Goal: Information Seeking & Learning: Learn about a topic

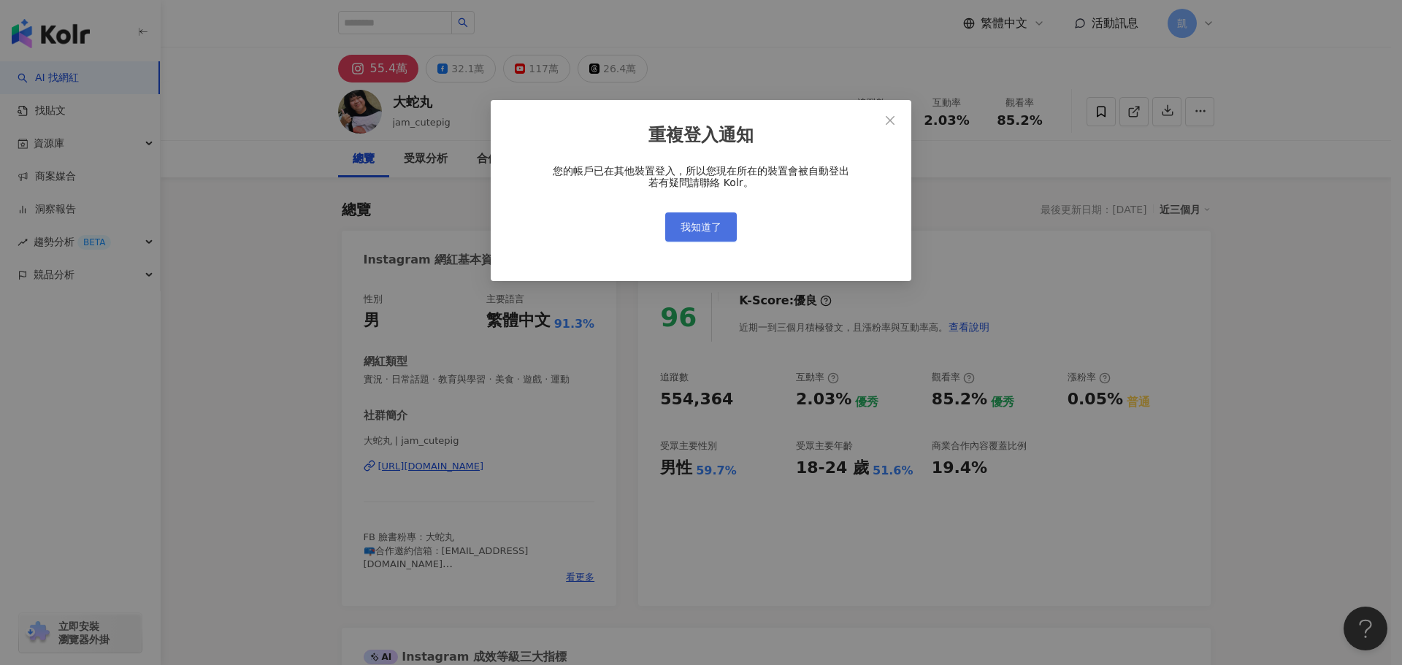
click at [708, 224] on span "我知道了" at bounding box center [701, 227] width 41 height 12
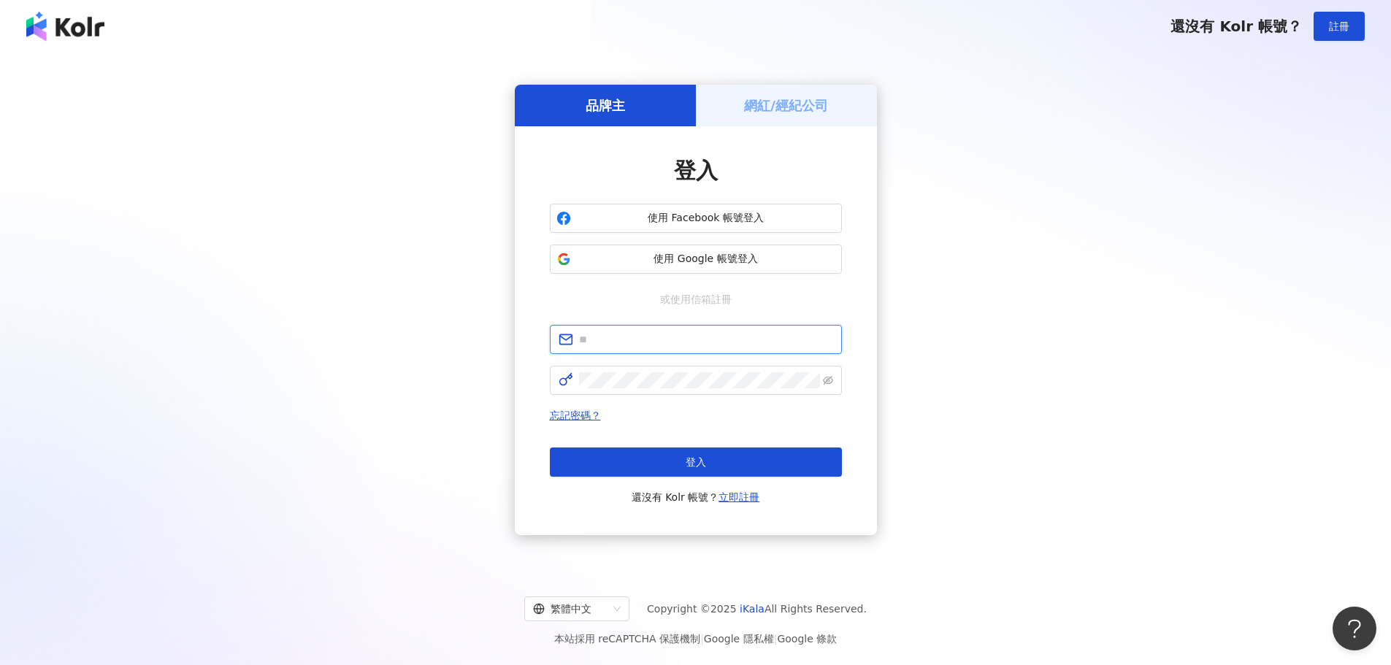
click at [697, 340] on input "text" at bounding box center [706, 340] width 254 height 16
type input "**********"
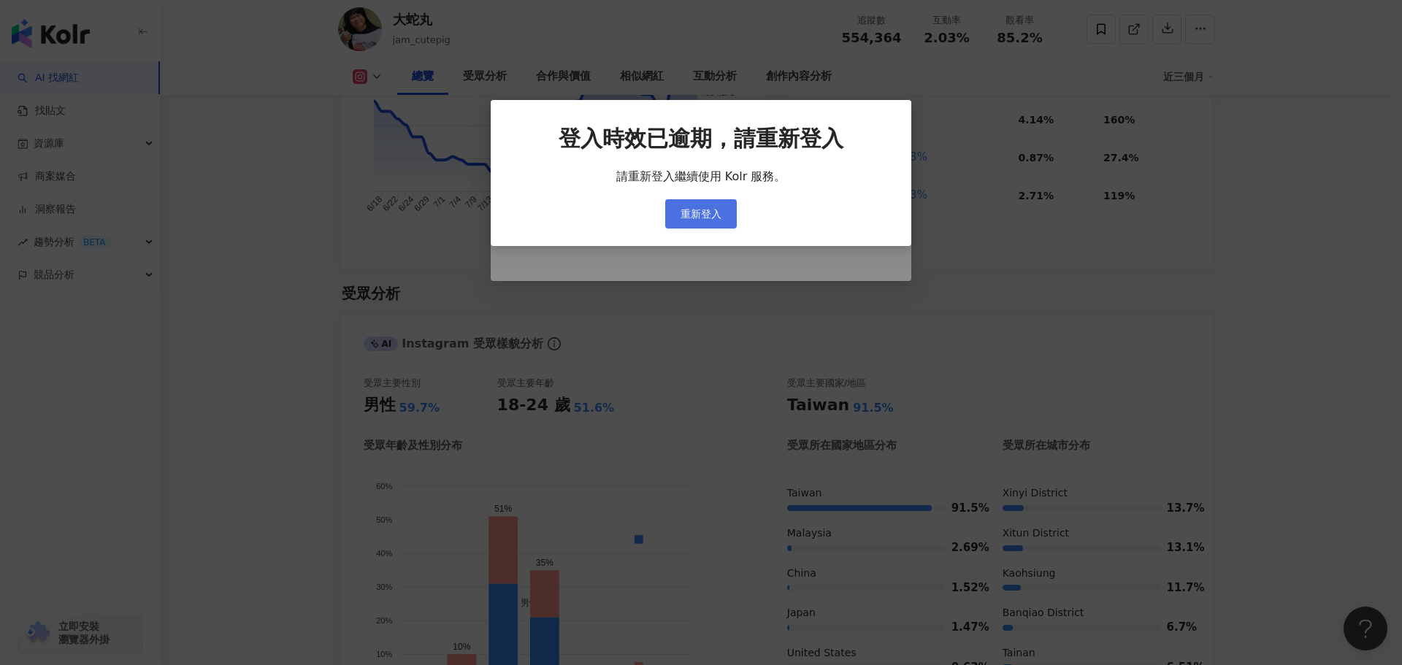
scroll to position [1096, 0]
click at [688, 225] on button "重新登入" at bounding box center [701, 213] width 72 height 29
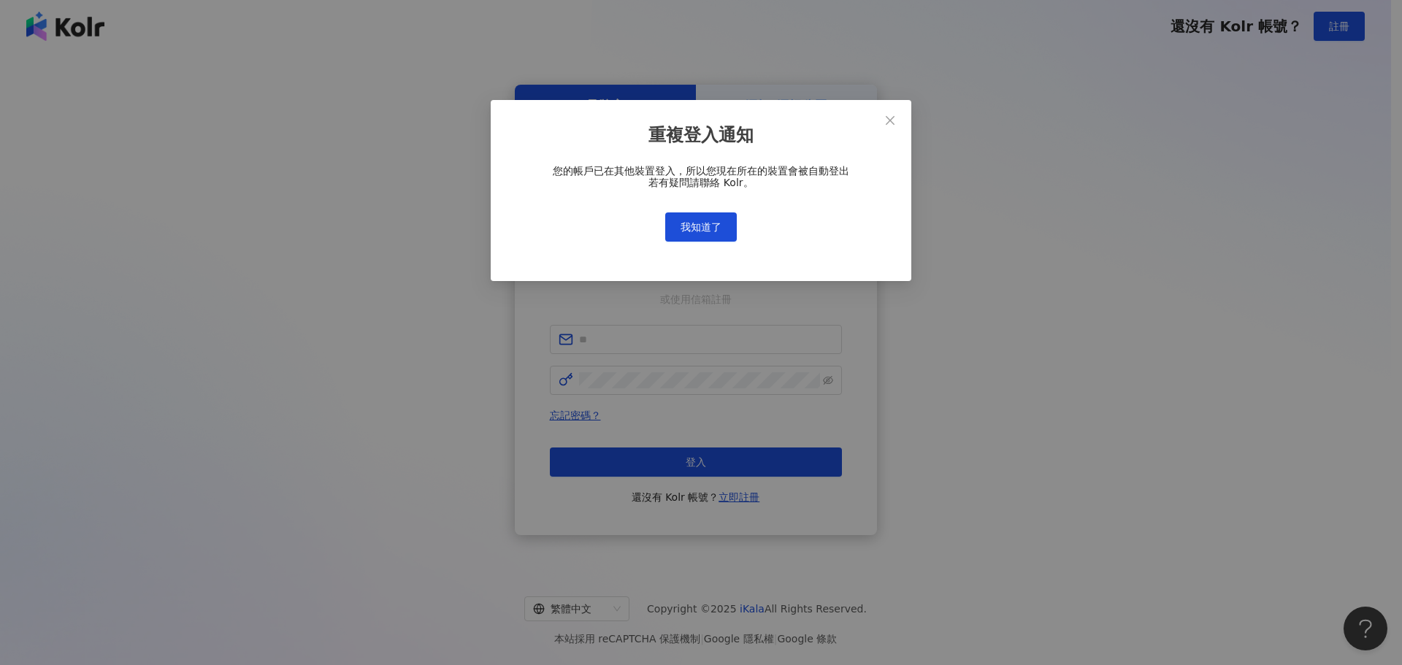
drag, startPoint x: 708, startPoint y: 229, endPoint x: 695, endPoint y: 307, distance: 79.4
click at [708, 230] on span "我知道了" at bounding box center [701, 227] width 41 height 12
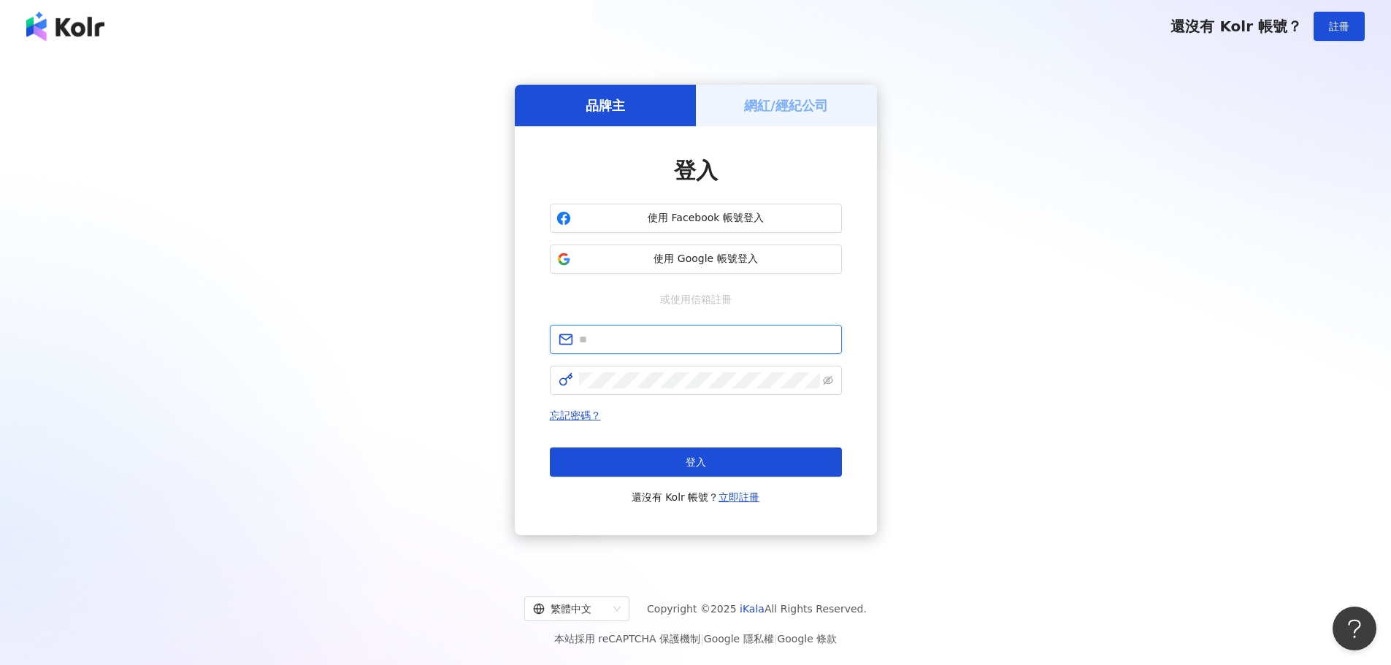
click at [636, 333] on input "text" at bounding box center [706, 340] width 254 height 16
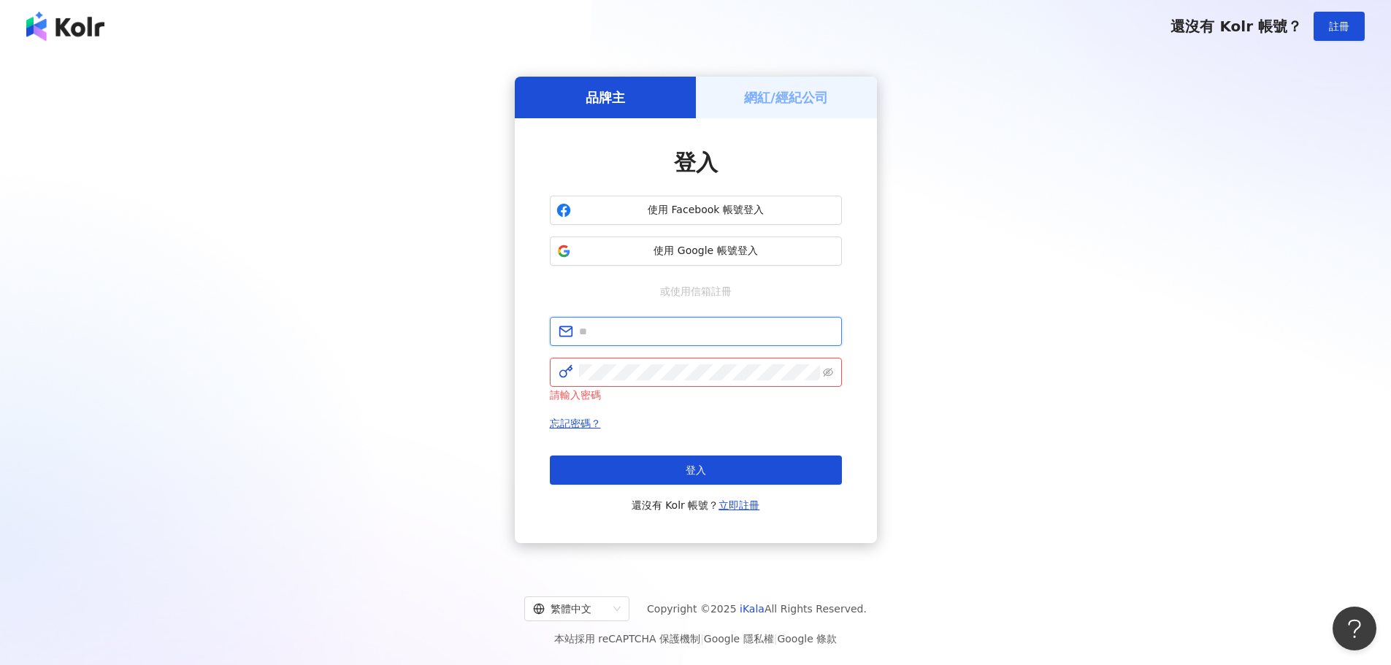
type input "**********"
click at [741, 383] on span at bounding box center [696, 372] width 292 height 29
click at [740, 383] on span at bounding box center [696, 372] width 292 height 29
click button "登入" at bounding box center [696, 470] width 292 height 29
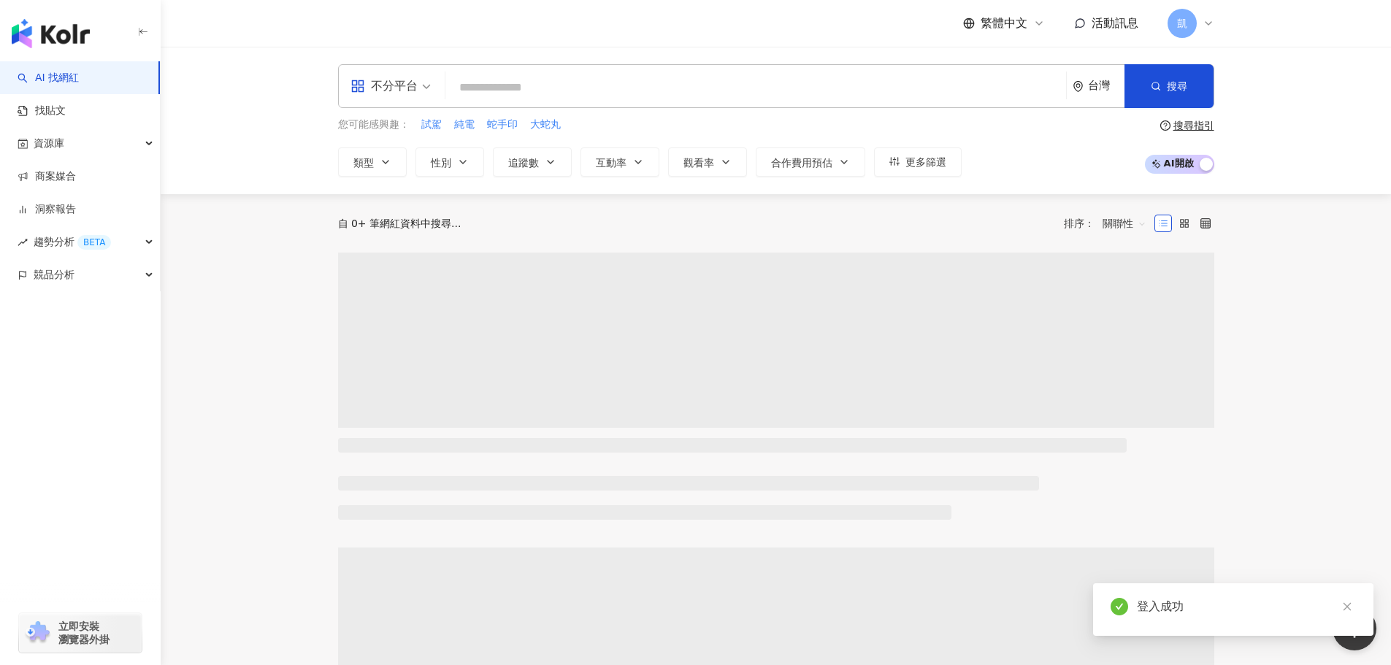
click at [735, 89] on input "search" at bounding box center [755, 88] width 609 height 28
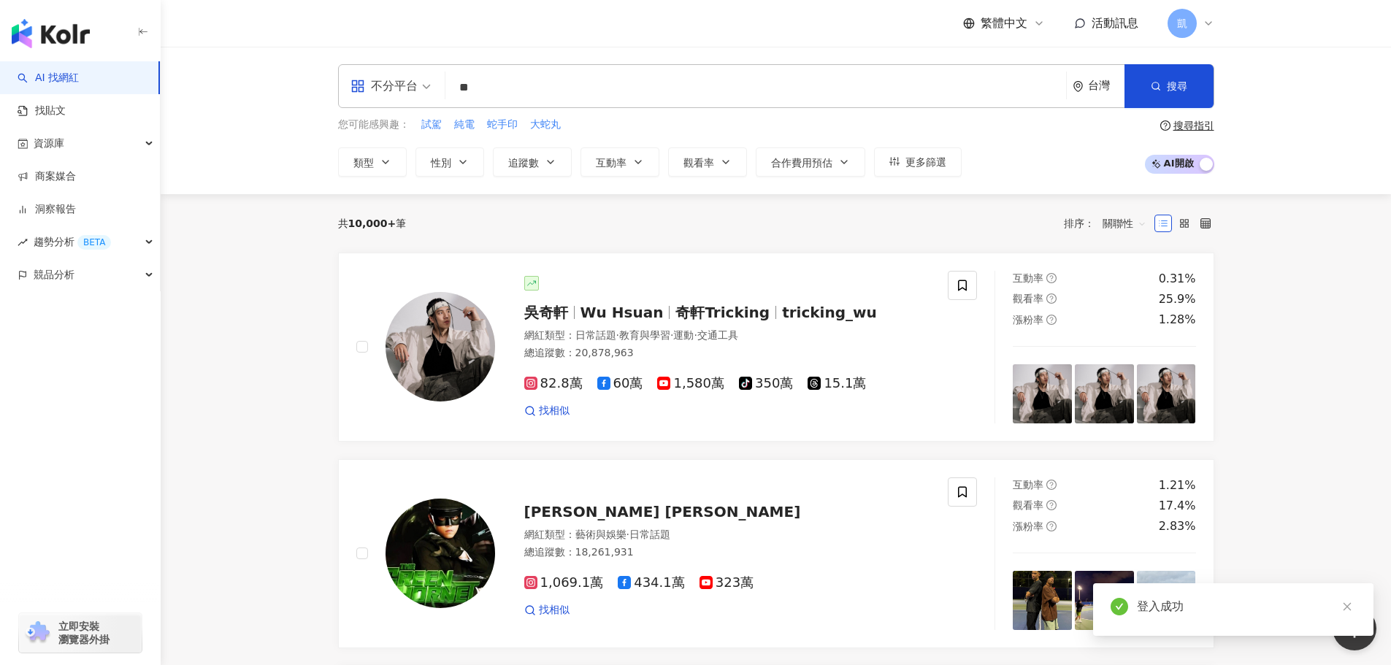
type input "*"
type input "**"
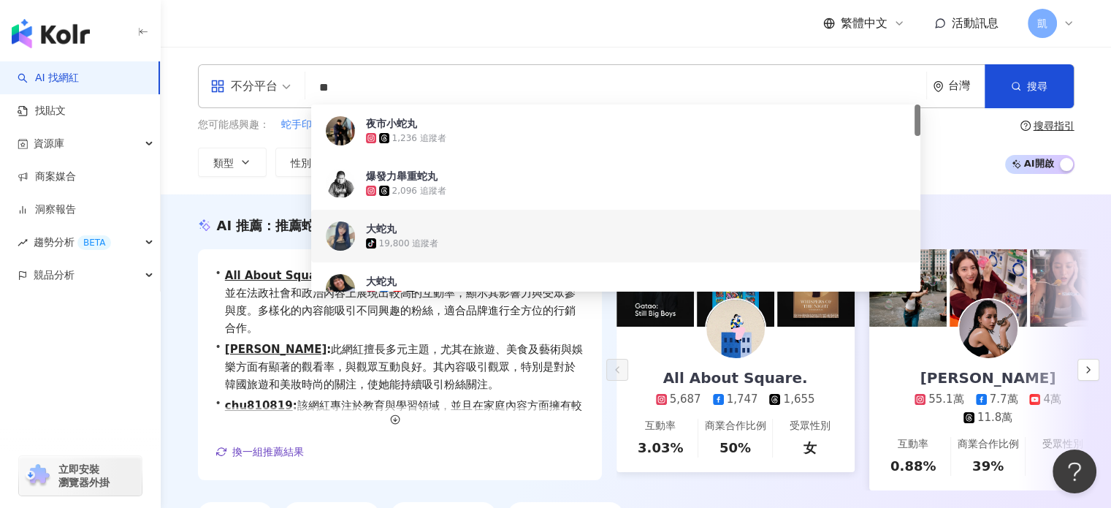
scroll to position [73, 0]
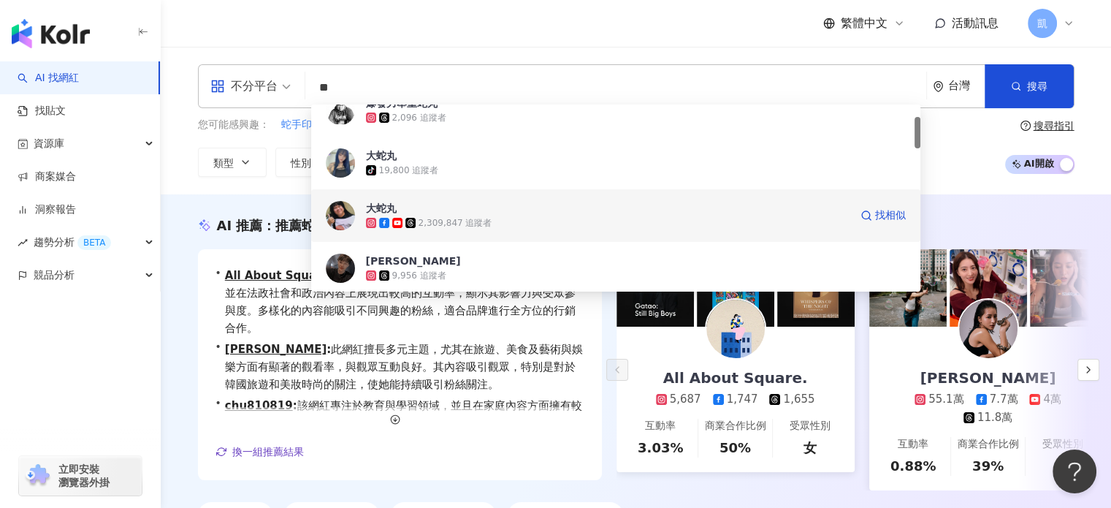
click at [420, 224] on div "2,309,847 追蹤者" at bounding box center [455, 223] width 74 height 12
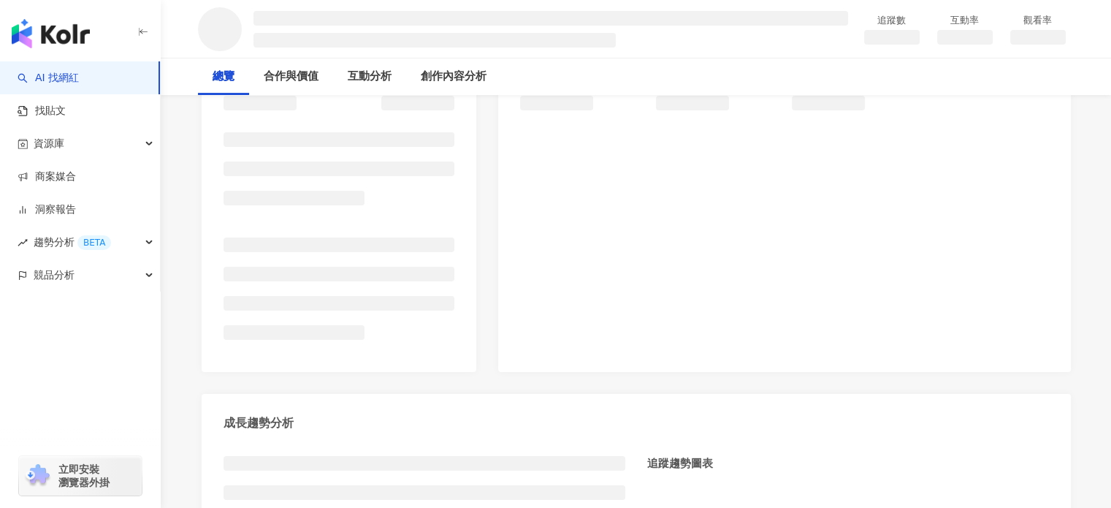
scroll to position [310, 0]
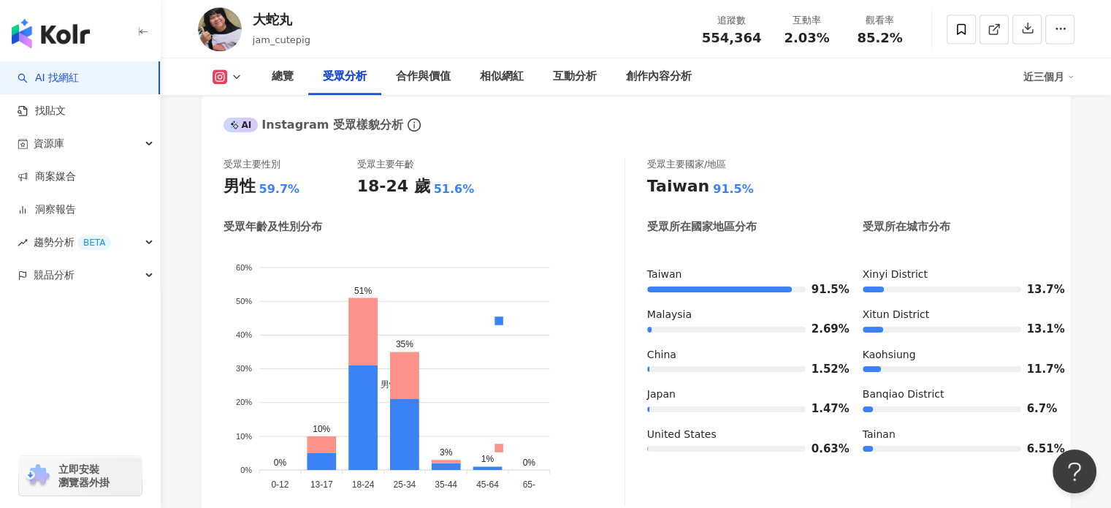
click at [232, 72] on icon at bounding box center [237, 77] width 12 height 12
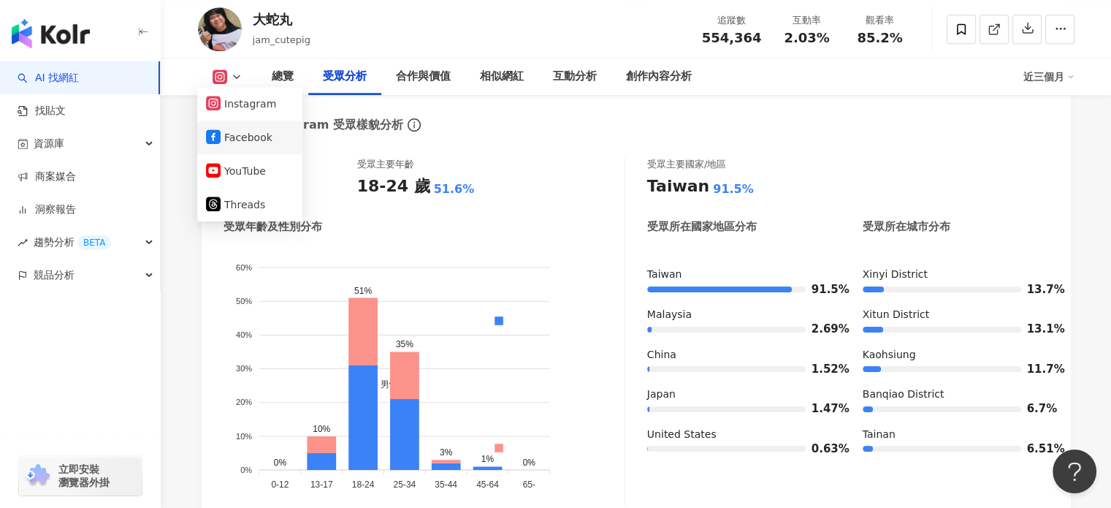
click at [269, 142] on button "Facebook" at bounding box center [250, 137] width 88 height 20
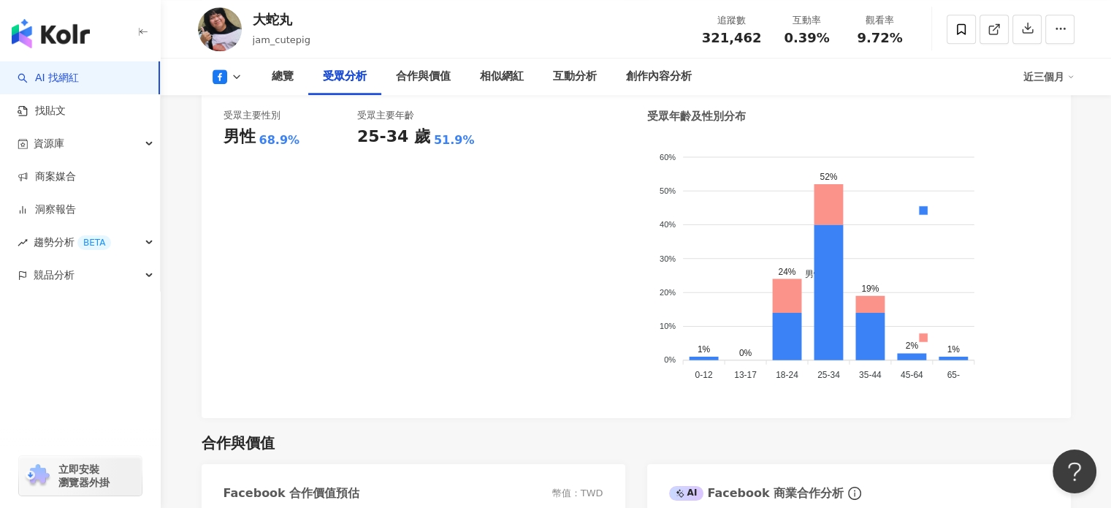
scroll to position [1288, 0]
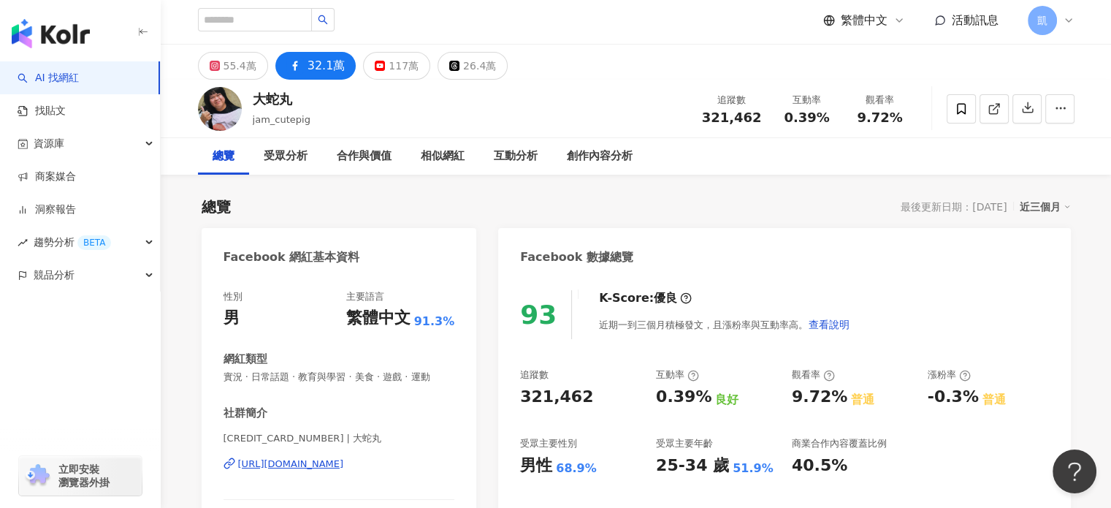
scroll to position [0, 0]
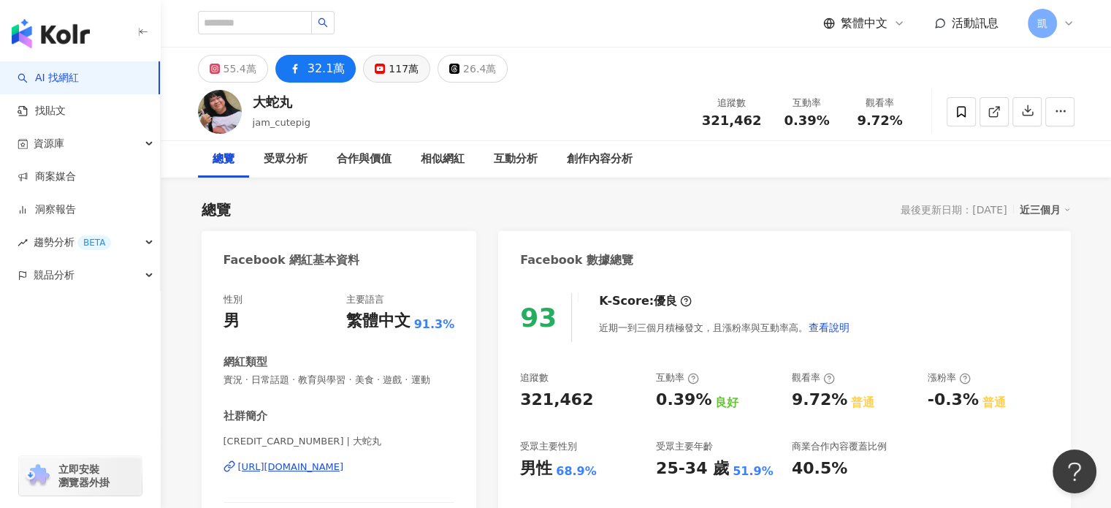
click at [389, 74] on div "117萬" at bounding box center [404, 68] width 30 height 20
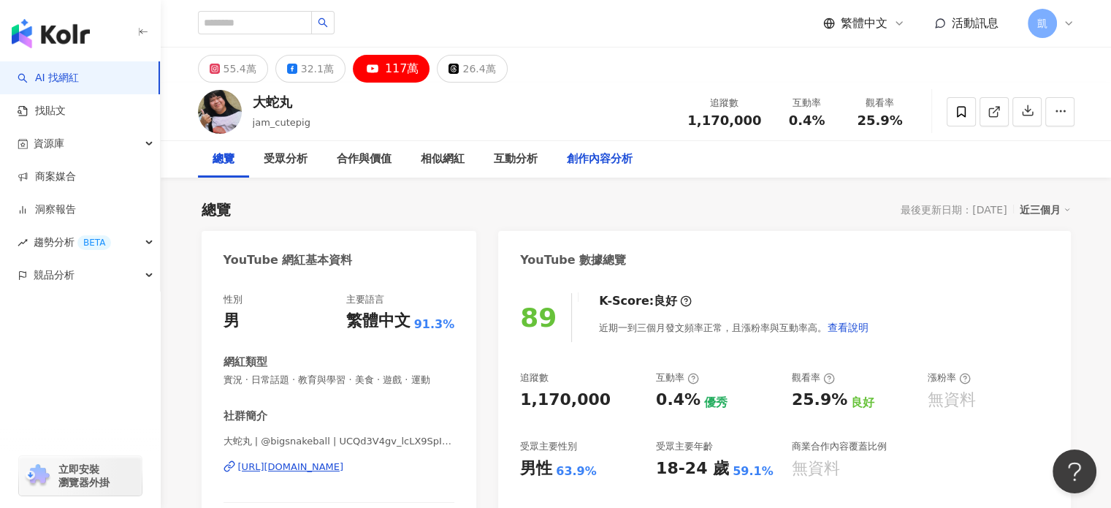
click at [608, 158] on div "創作內容分析" at bounding box center [600, 159] width 66 height 18
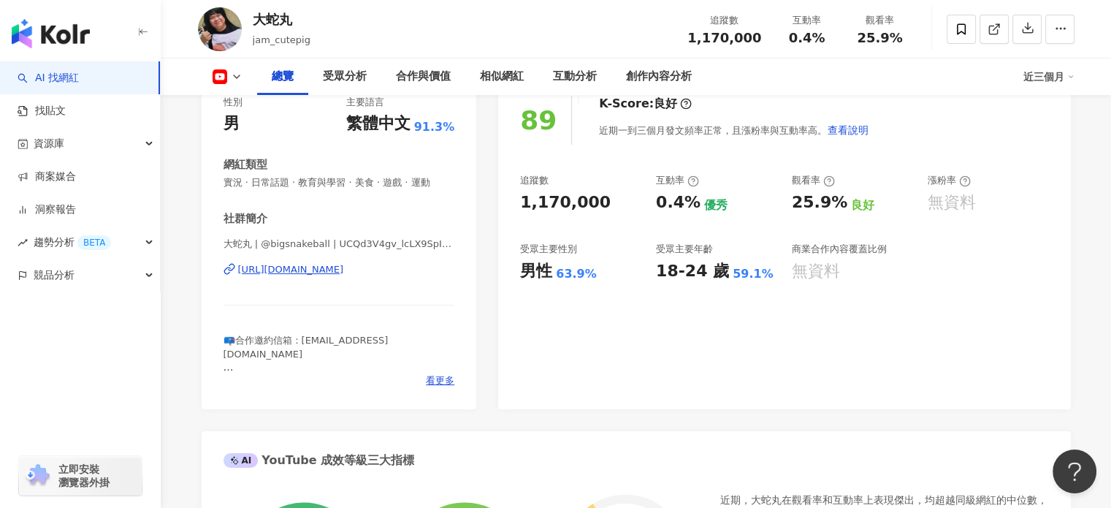
scroll to position [61, 0]
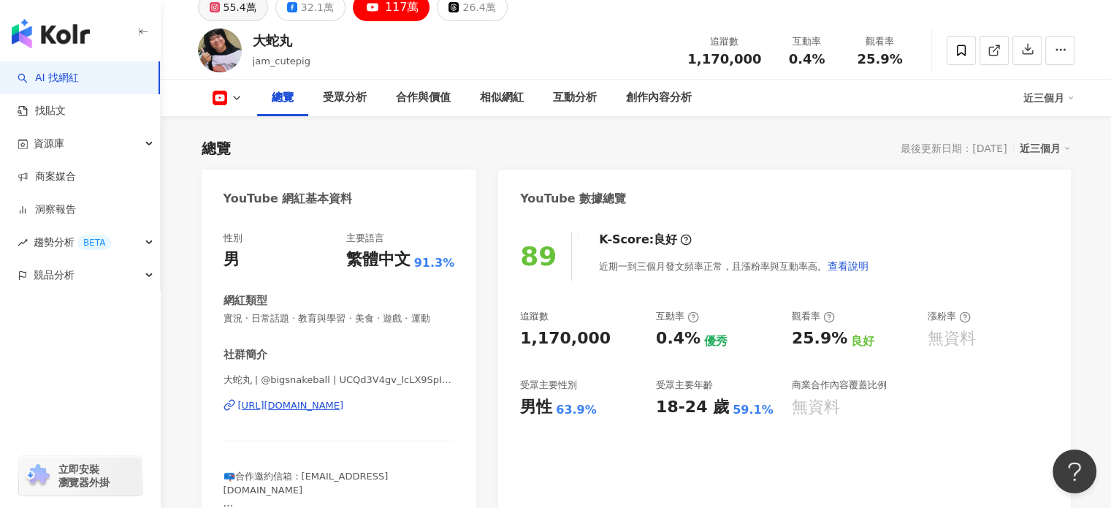
click at [249, 12] on div "55.4萬" at bounding box center [239, 7] width 33 height 20
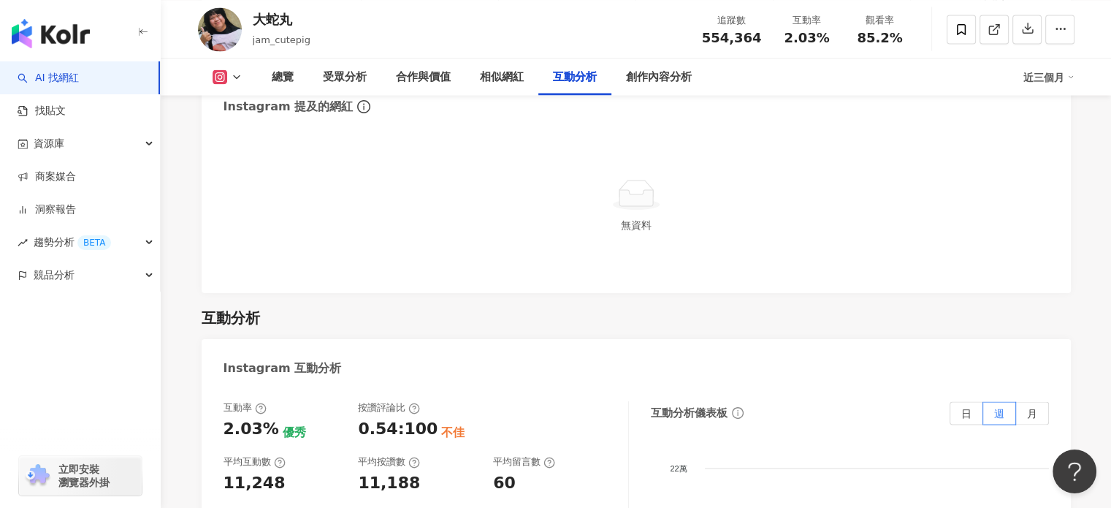
scroll to position [2907, 0]
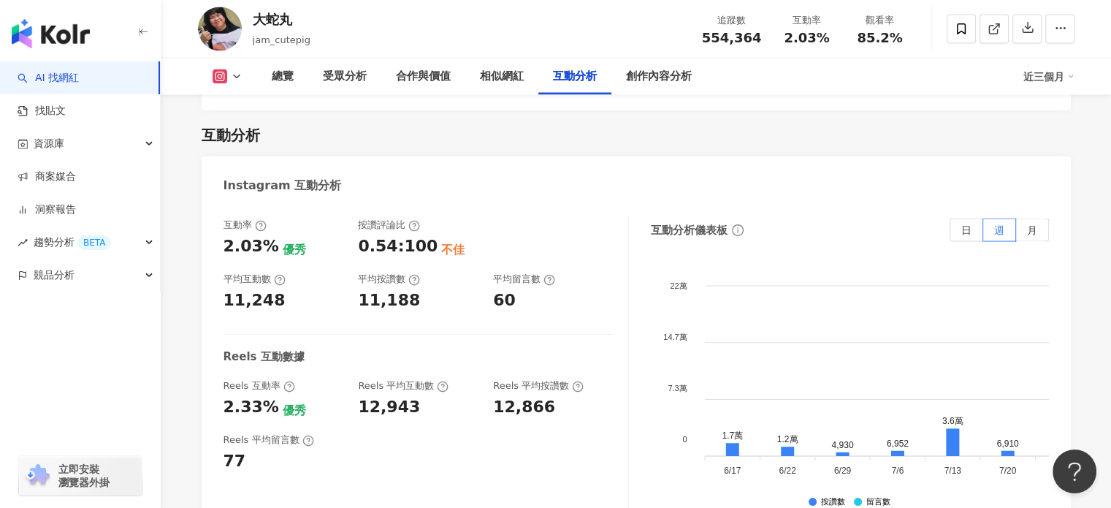
click at [898, 332] on foreignobject at bounding box center [1090, 373] width 803 height 219
click at [582, 472] on div "互動率 2.03% 優秀 按讚評論比 0.54:100 不佳 平均互動數 11,248 平均按讚數 11,188 平均留言數 60 Reels 互動數據 Re…" at bounding box center [425, 364] width 405 height 292
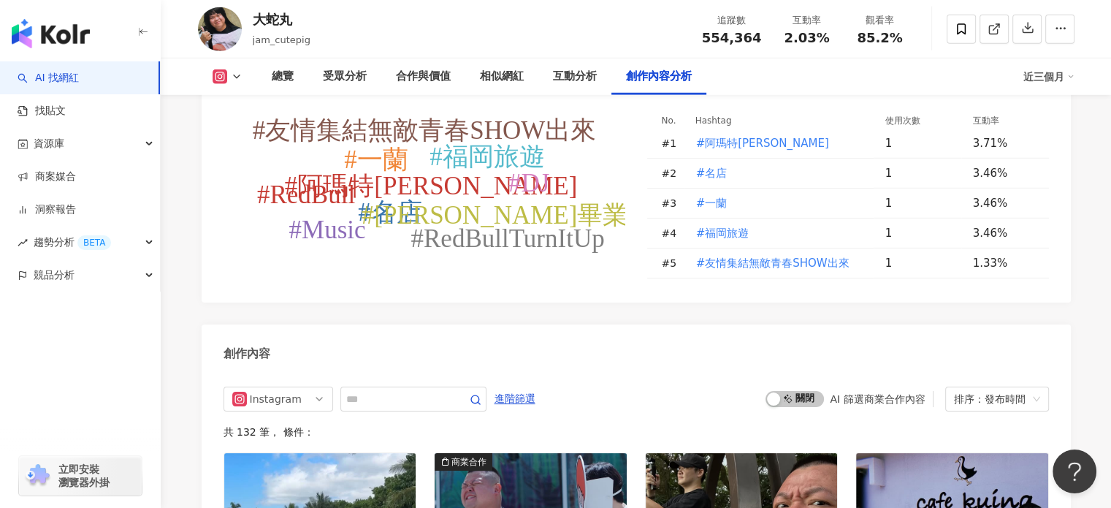
scroll to position [4221, 0]
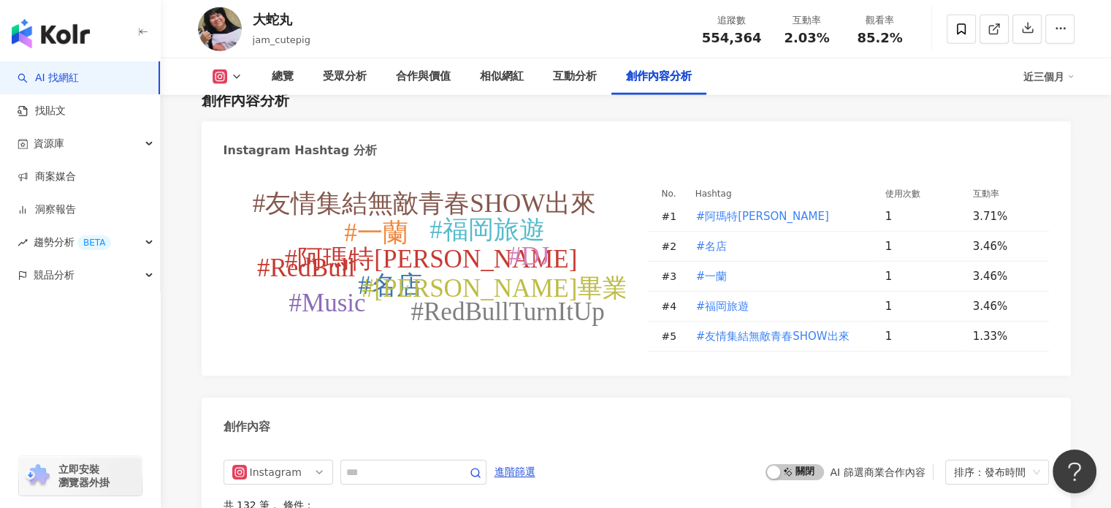
click at [231, 75] on icon at bounding box center [237, 77] width 12 height 12
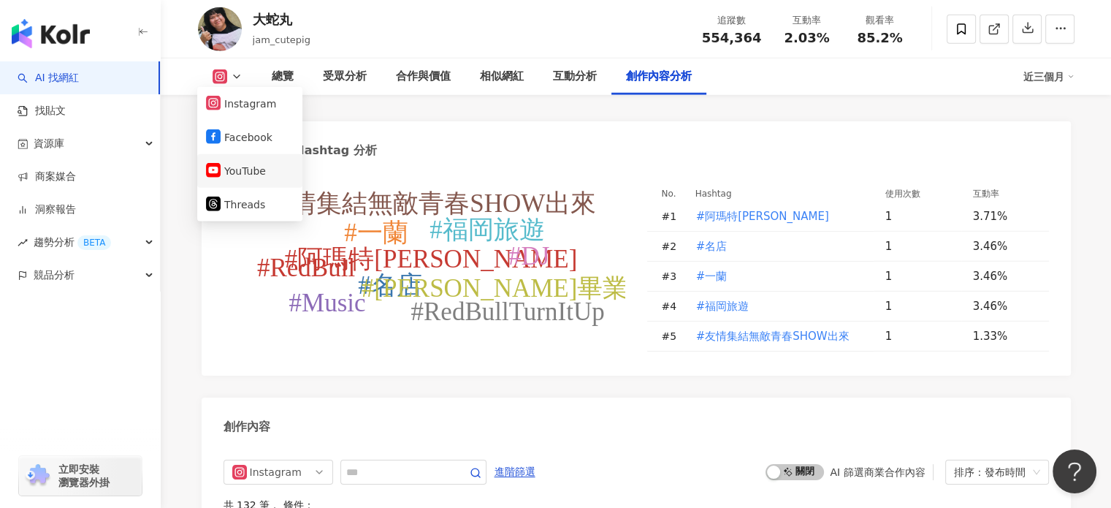
click at [251, 169] on button "YouTube" at bounding box center [250, 171] width 88 height 20
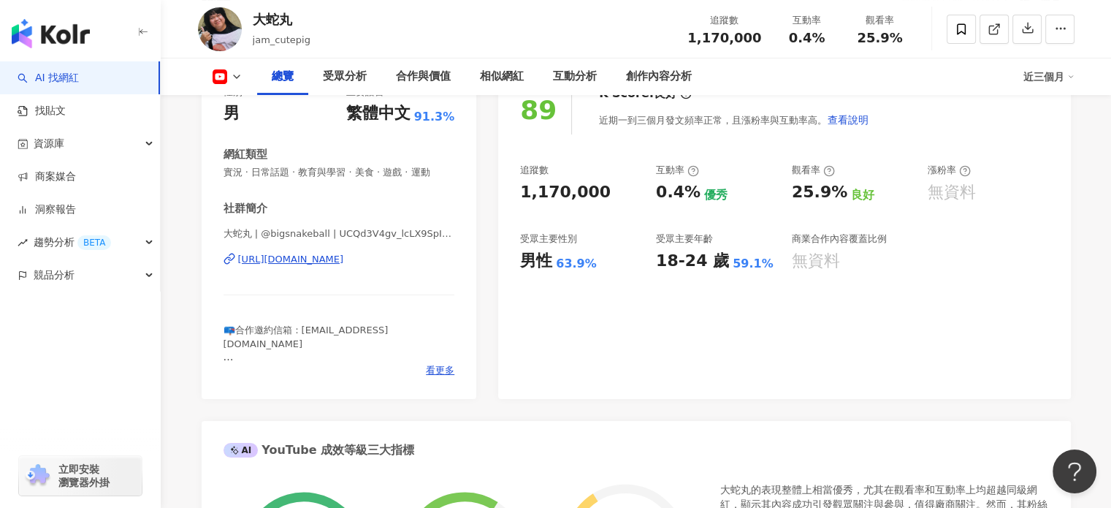
scroll to position [76, 0]
